Goal: Navigation & Orientation: Find specific page/section

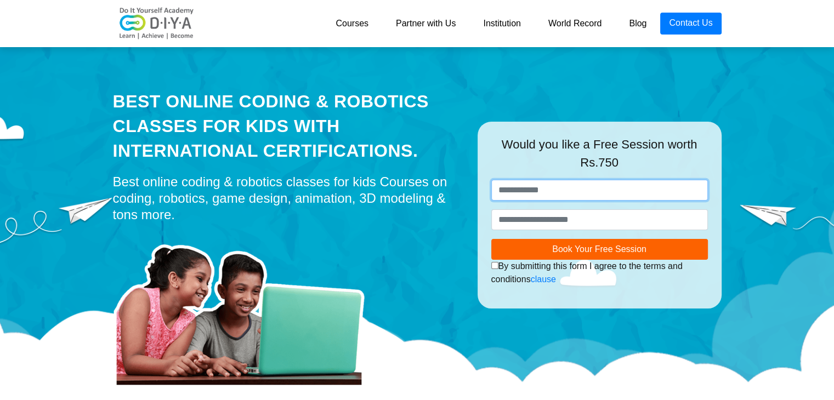
click at [508, 189] on input "text" at bounding box center [600, 190] width 217 height 21
click at [351, 16] on link "Courses" at bounding box center [352, 24] width 60 height 22
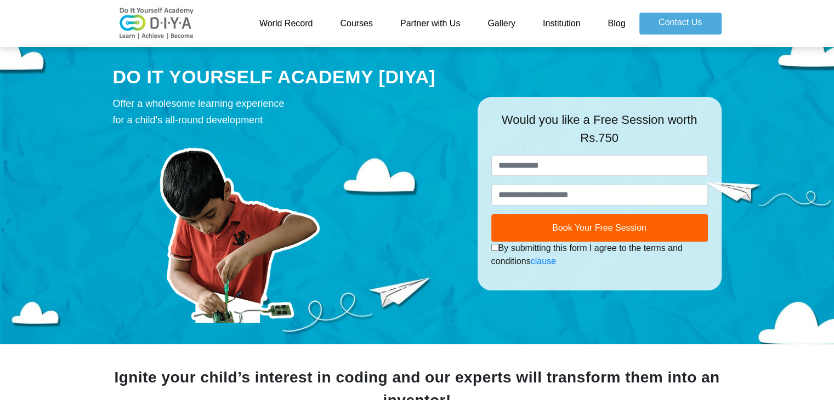
click at [368, 21] on link "Courses" at bounding box center [356, 24] width 60 height 22
click at [618, 24] on link "Blog" at bounding box center [616, 24] width 45 height 22
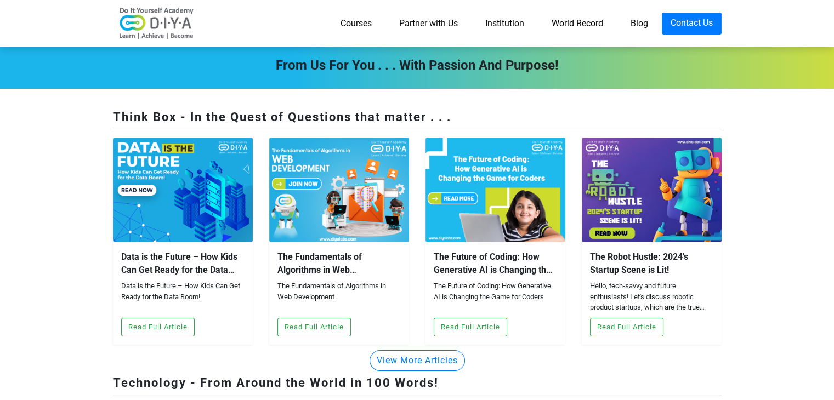
click at [504, 20] on link "Institution" at bounding box center [505, 24] width 66 height 22
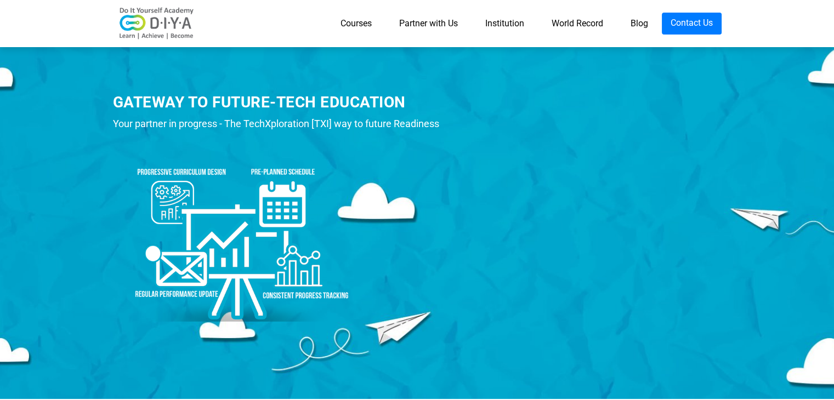
click at [419, 29] on link "Partner with Us" at bounding box center [429, 24] width 86 height 22
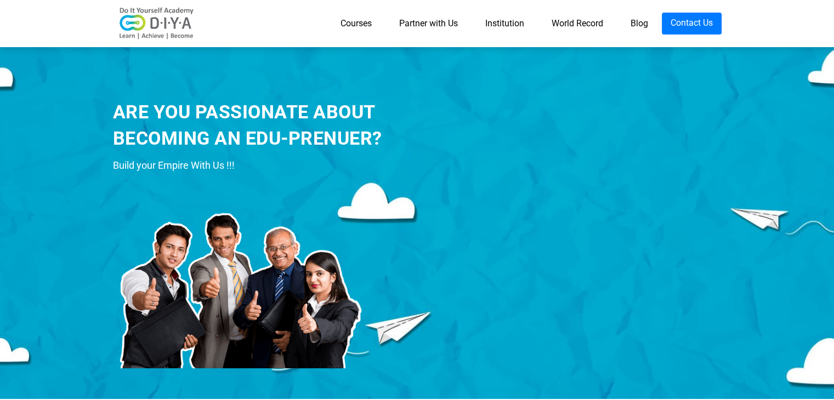
click at [343, 23] on link "Courses" at bounding box center [356, 24] width 59 height 22
